Goal: Task Accomplishment & Management: Manage account settings

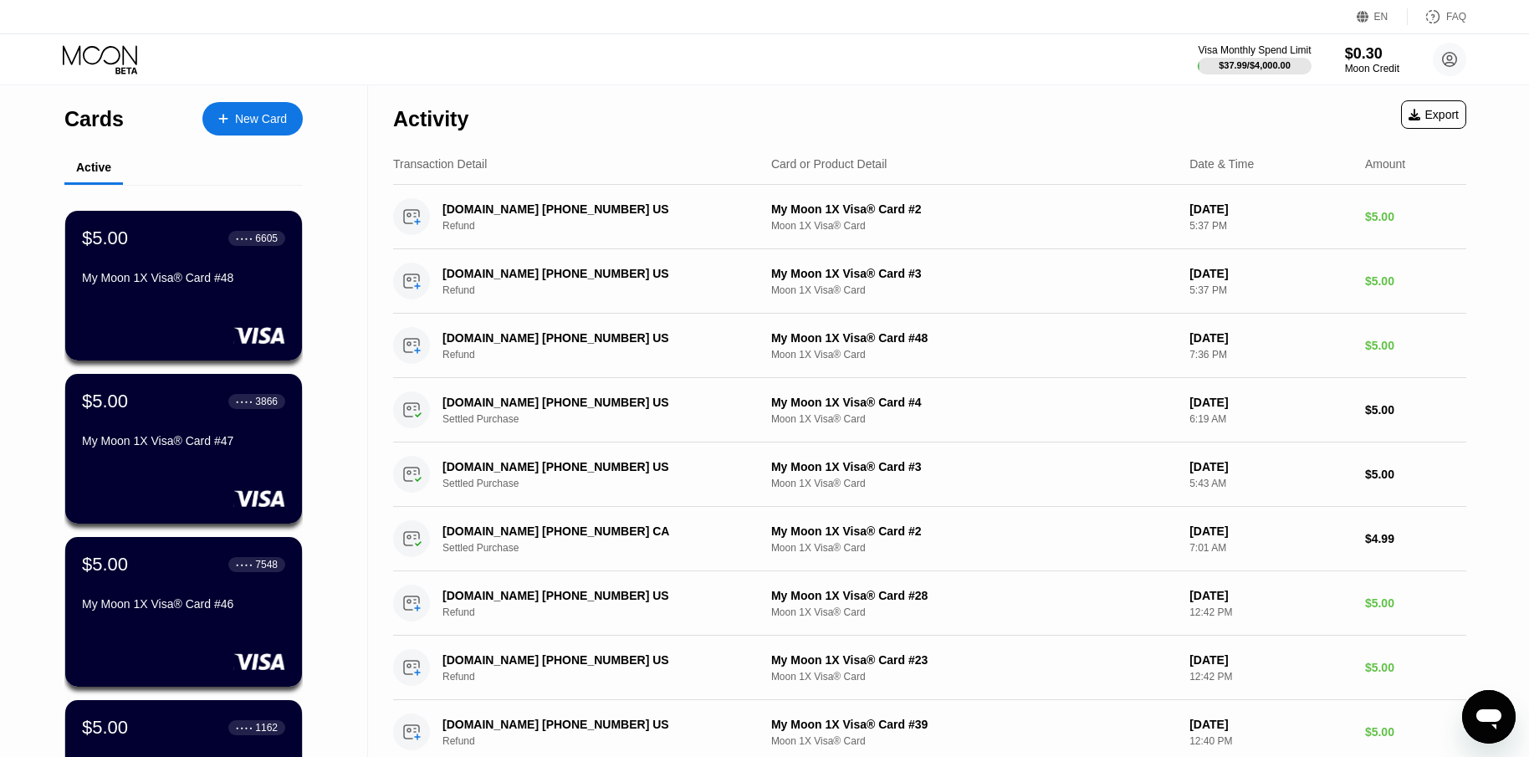
click at [1136, 63] on div "Visa Monthly Spend Limit $37.99 / $4,000.00 $0.30 Moon Credit [PERSON_NAME] [EM…" at bounding box center [764, 59] width 1529 height 50
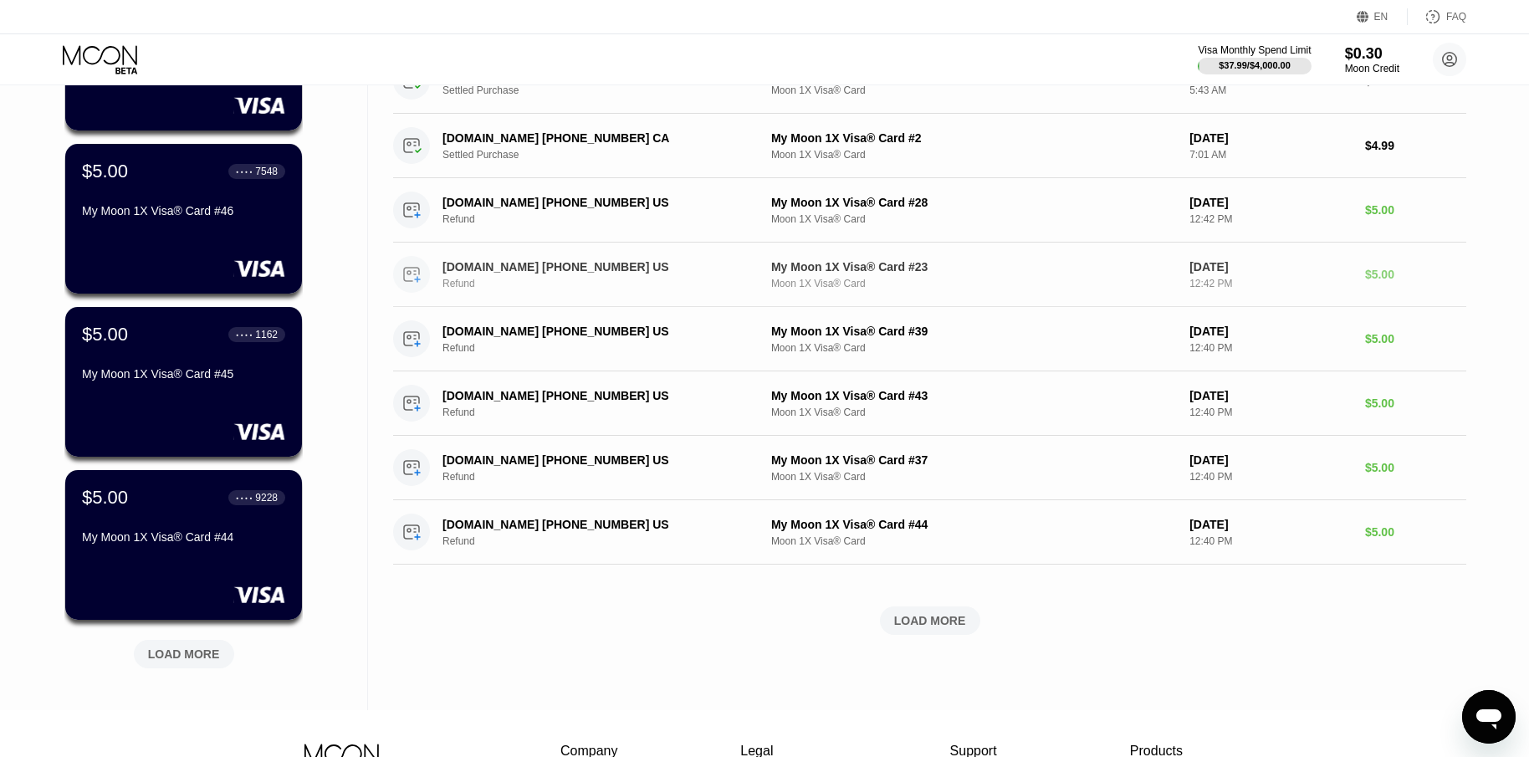
scroll to position [418, 0]
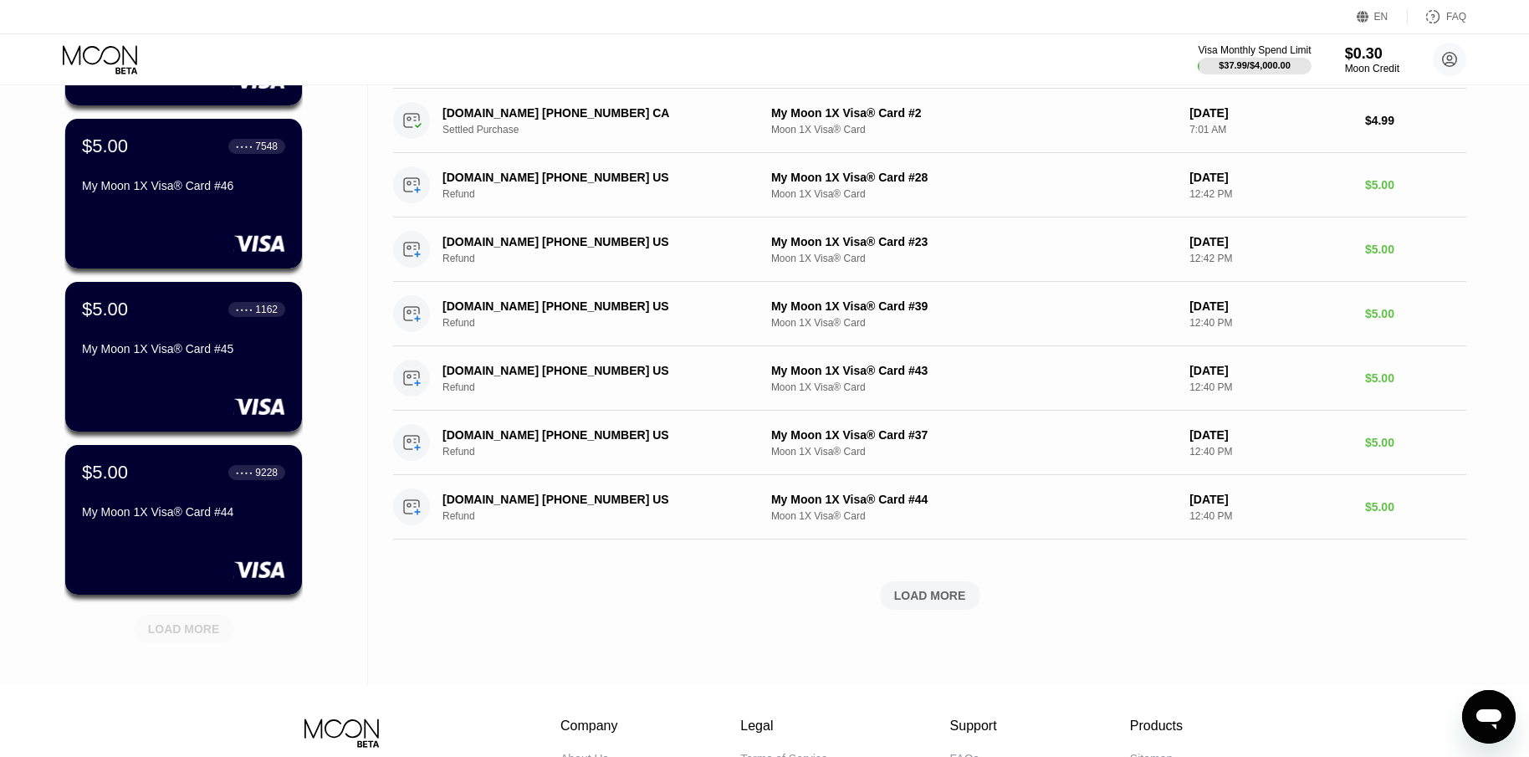
click at [184, 636] on div "LOAD MORE" at bounding box center [184, 628] width 72 height 15
click at [189, 627] on div "LOAD MORE" at bounding box center [184, 628] width 72 height 15
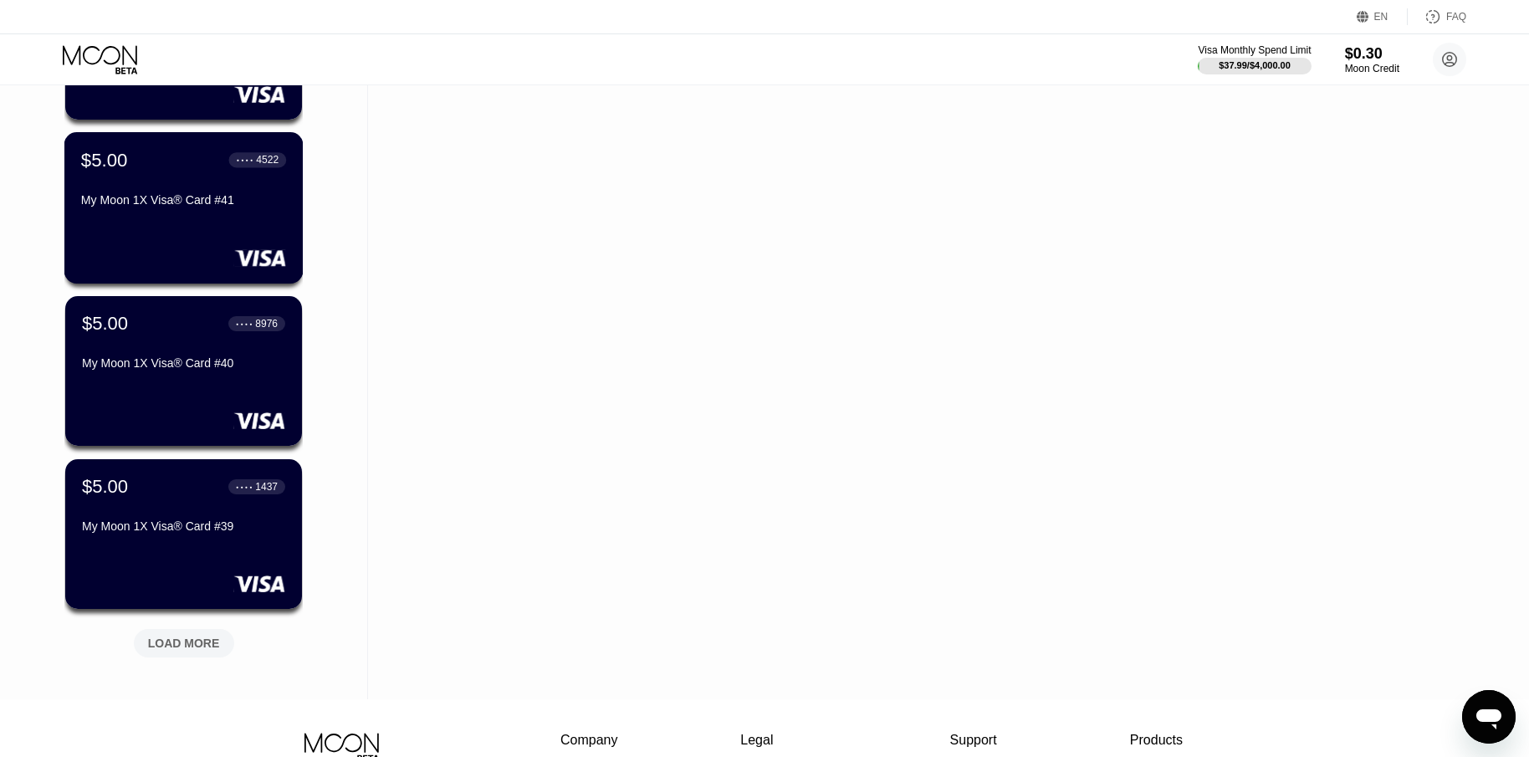
scroll to position [1255, 0]
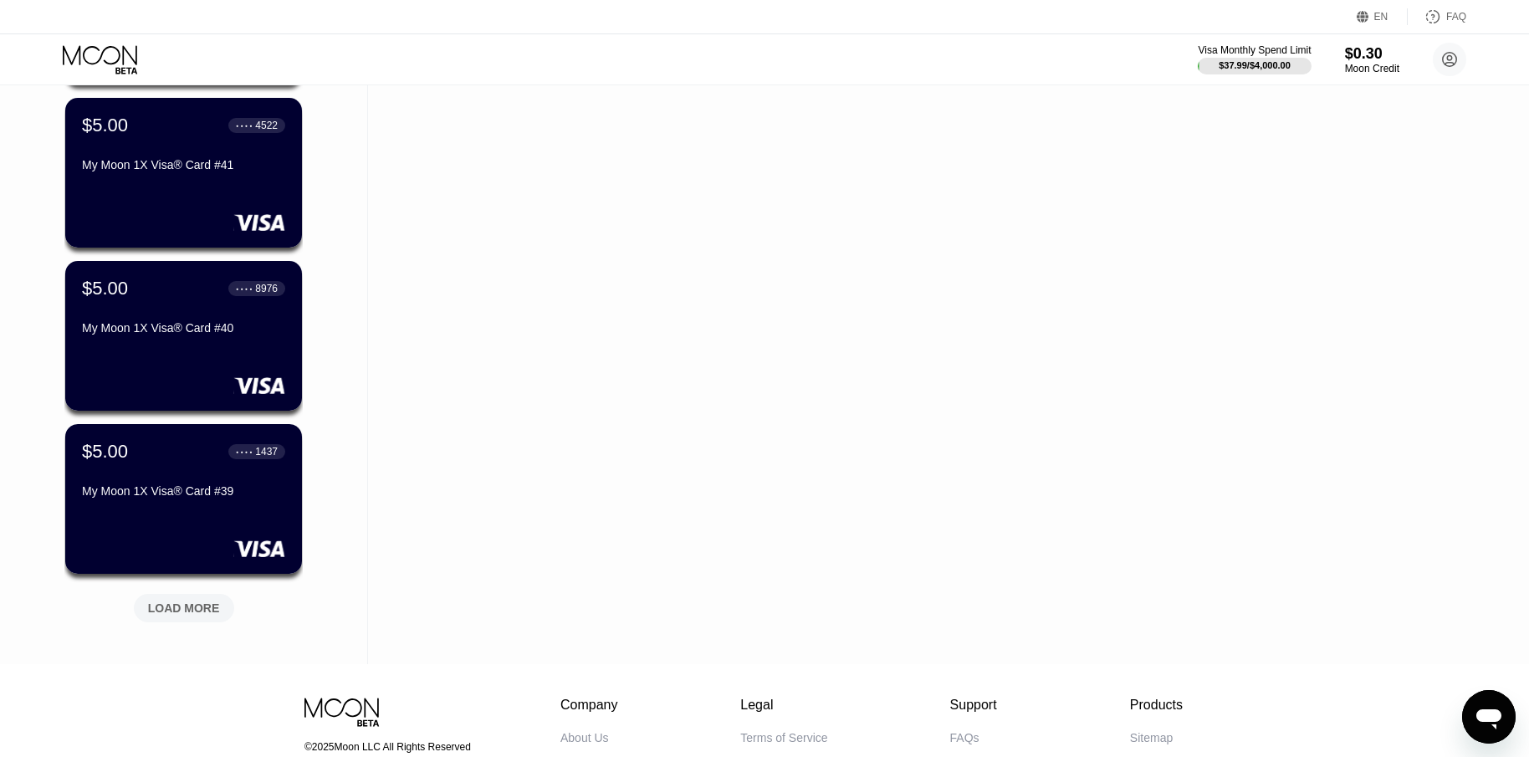
click at [181, 604] on div "LOAD MORE" at bounding box center [184, 608] width 72 height 15
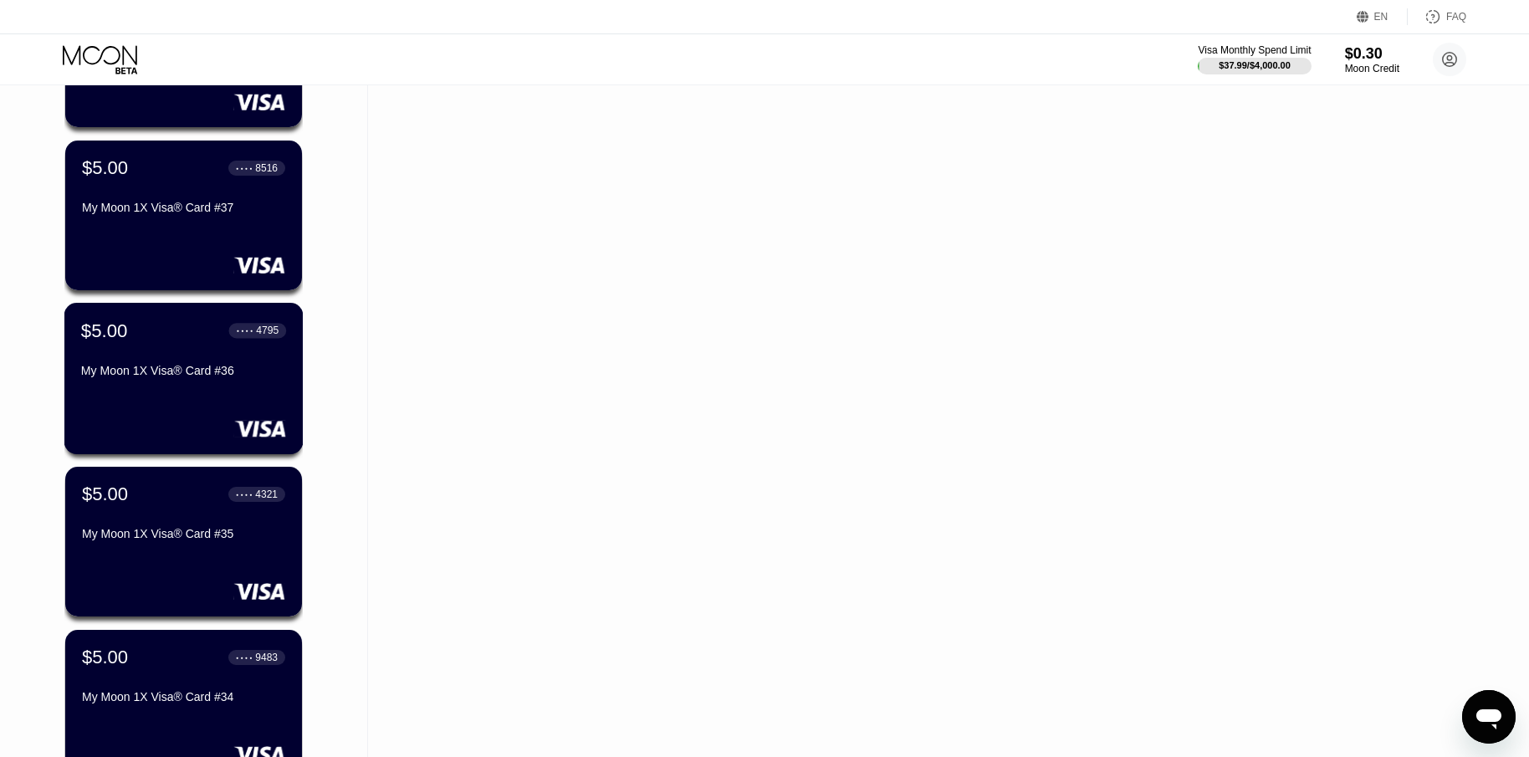
scroll to position [2091, 0]
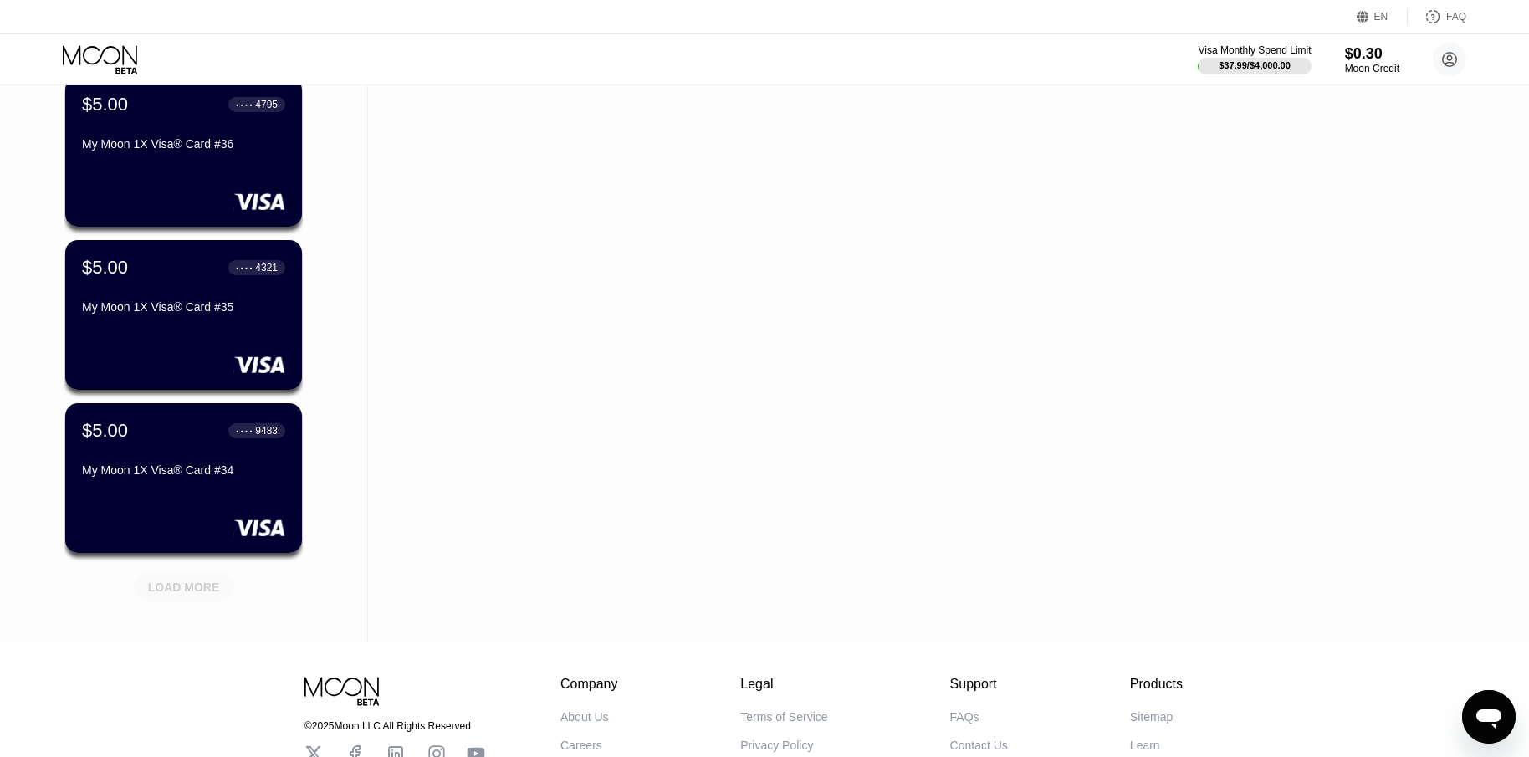
click at [192, 590] on div "LOAD MORE" at bounding box center [184, 587] width 72 height 15
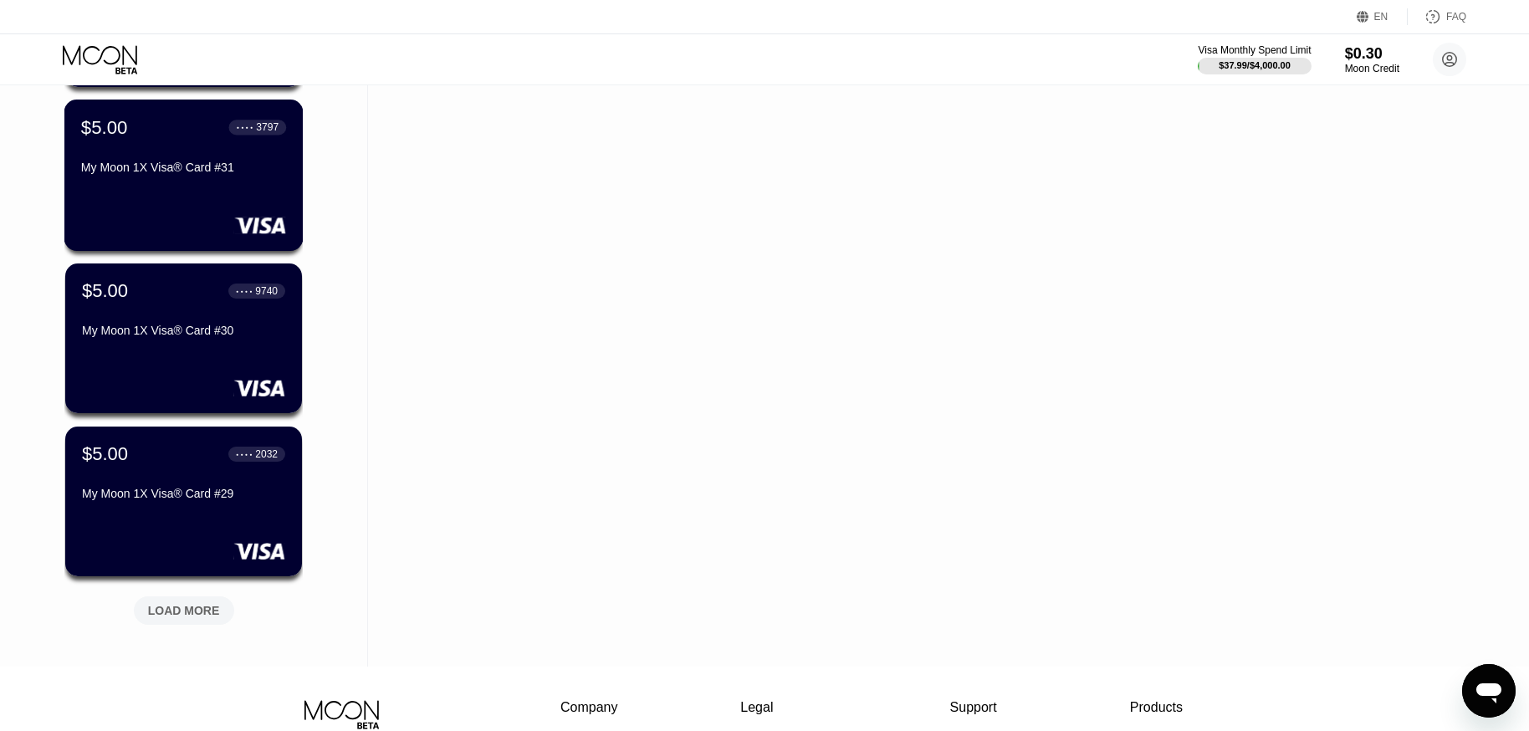
scroll to position [3078, 0]
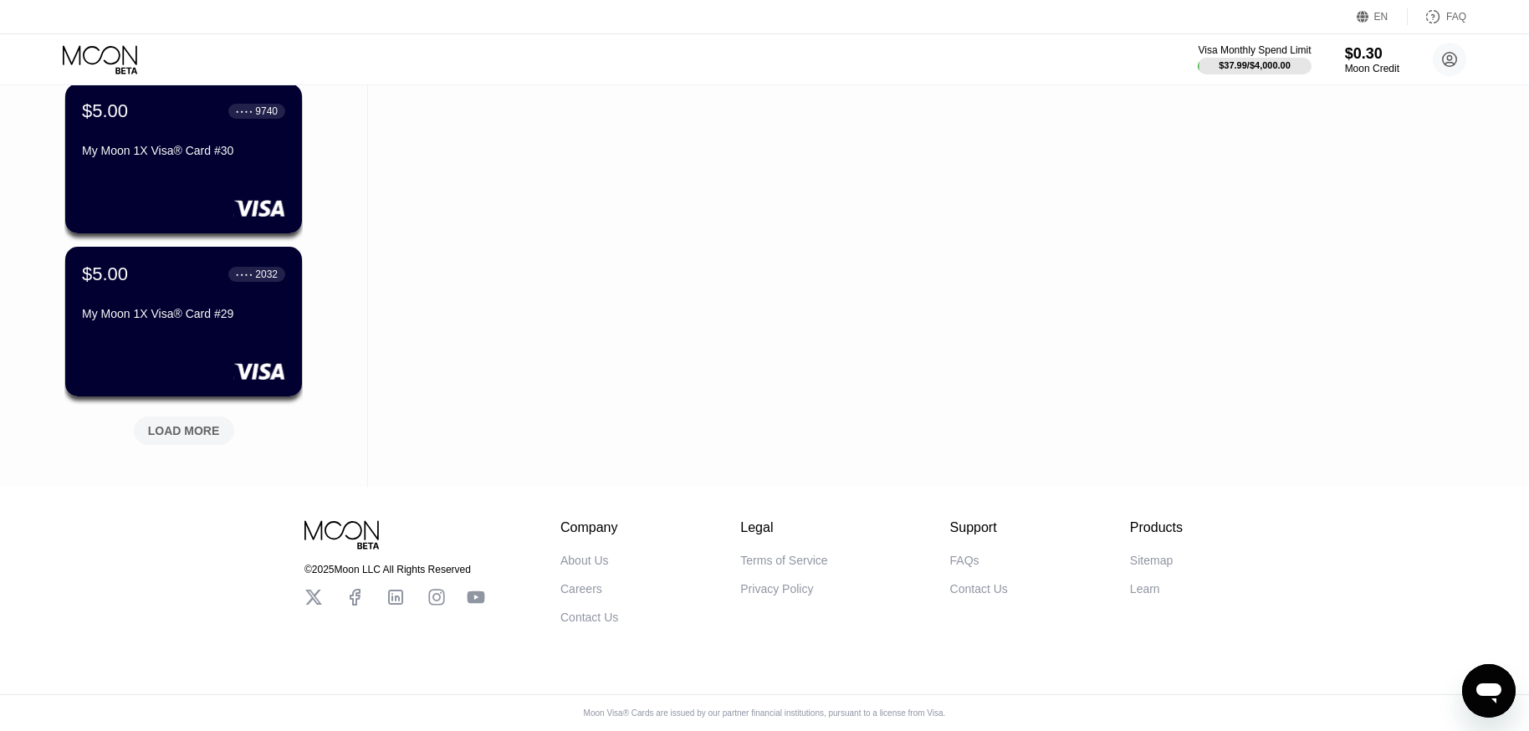
click at [184, 427] on div "LOAD MORE" at bounding box center [184, 431] width 100 height 28
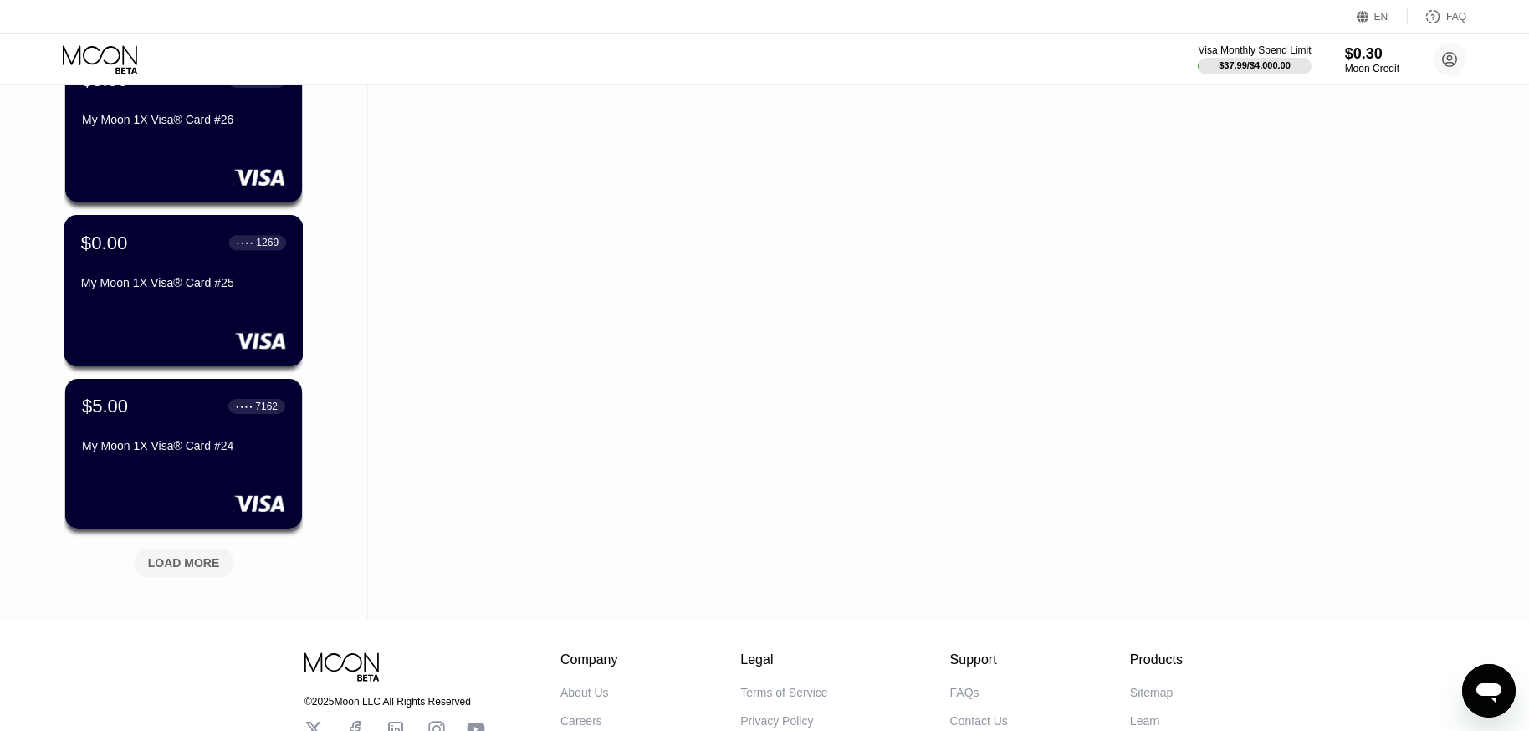
scroll to position [3747, 0]
click at [212, 569] on div "LOAD MORE" at bounding box center [184, 562] width 72 height 15
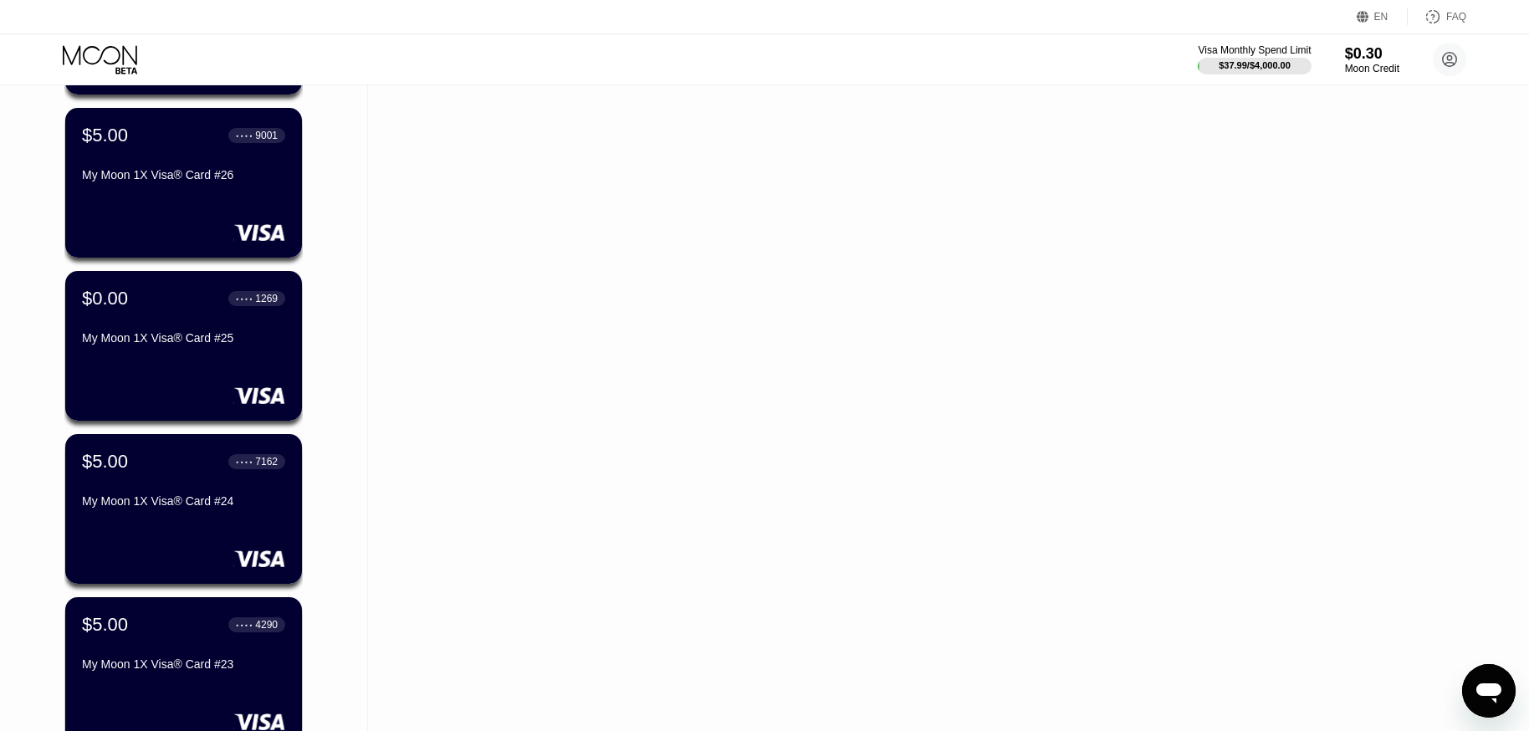
scroll to position [3496, 0]
